Goal: Task Accomplishment & Management: Manage account settings

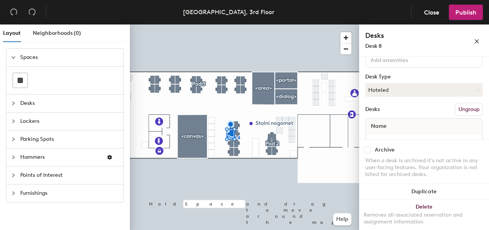
scroll to position [61, 0]
click at [403, 87] on button "Hoteled" at bounding box center [424, 90] width 118 height 14
click at [401, 111] on div "Assigned" at bounding box center [404, 112] width 76 height 11
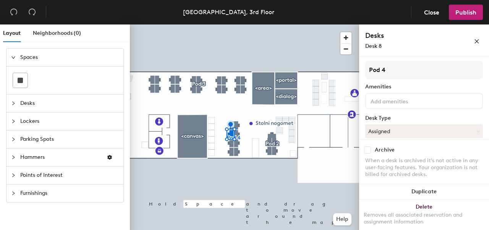
scroll to position [0, 0]
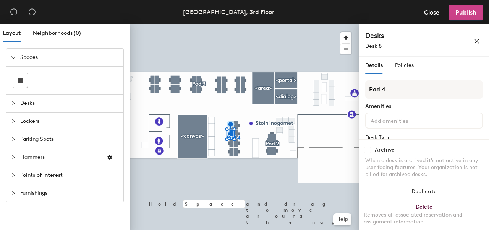
click at [467, 13] on span "Publish" at bounding box center [466, 12] width 21 height 7
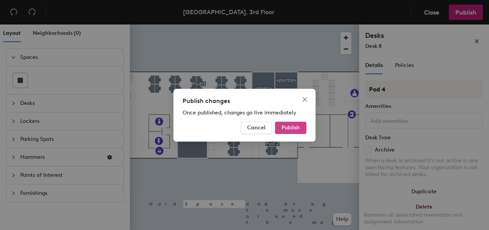
click at [297, 128] on span "Publish" at bounding box center [291, 127] width 18 height 6
